Goal: Obtain resource: Obtain resource

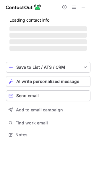
scroll to position [134, 94]
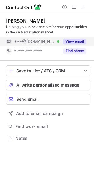
click at [63, 38] on div "View email" at bounding box center [73, 41] width 27 height 9
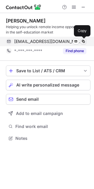
click at [82, 42] on span at bounding box center [83, 41] width 5 height 5
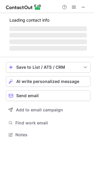
scroll to position [134, 94]
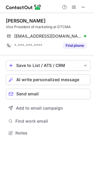
scroll to position [129, 94]
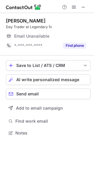
scroll to position [129, 94]
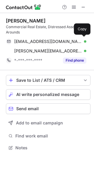
scroll to position [144, 94]
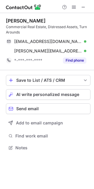
scroll to position [144, 94]
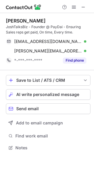
scroll to position [144, 94]
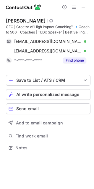
scroll to position [144, 94]
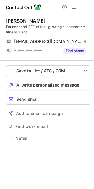
scroll to position [134, 94]
click at [82, 5] on span at bounding box center [83, 7] width 5 height 5
